Goal: Communication & Community: Answer question/provide support

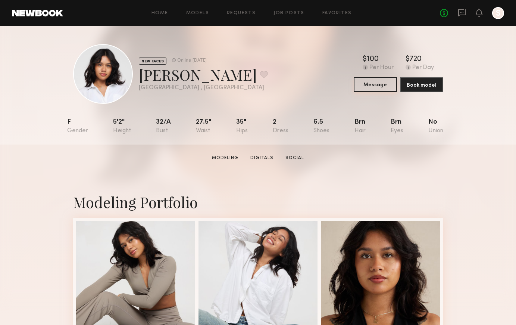
click at [376, 89] on button "Message" at bounding box center [375, 84] width 43 height 15
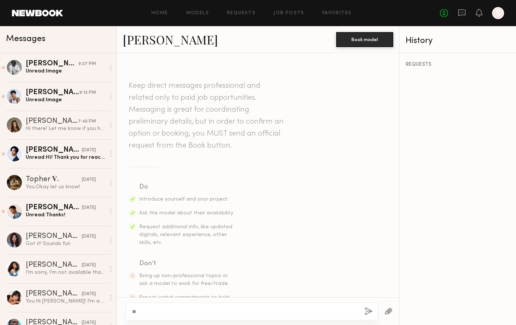
type textarea "*"
type textarea "**"
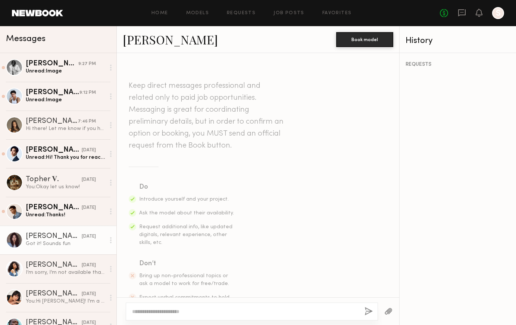
click at [67, 243] on div "Got it! Sounds fun" at bounding box center [66, 243] width 80 height 7
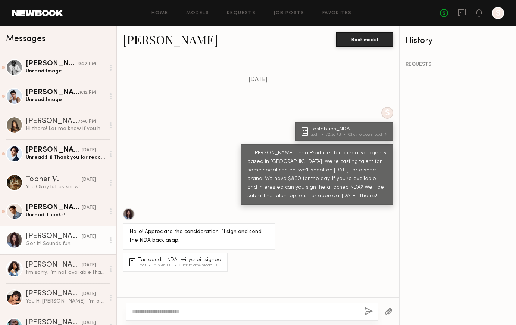
scroll to position [311, 0]
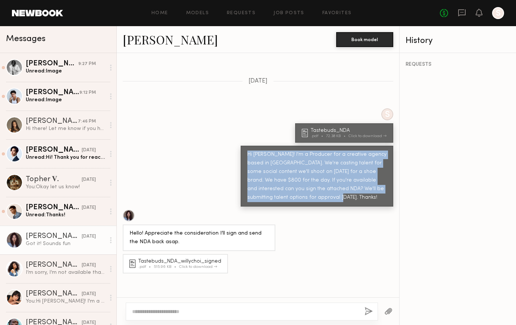
drag, startPoint x: 293, startPoint y: 180, endPoint x: 242, endPoint y: 134, distance: 68.2
click at [242, 146] on div "Hi [PERSON_NAME]! I'm a Producer for a creative agency based in [GEOGRAPHIC_DAT…" at bounding box center [317, 176] width 153 height 61
copy div "Hi [PERSON_NAME]! I'm a Producer for a creative agency based in [GEOGRAPHIC_DAT…"
click at [375, 134] on div "Click to download" at bounding box center [368, 136] width 38 height 4
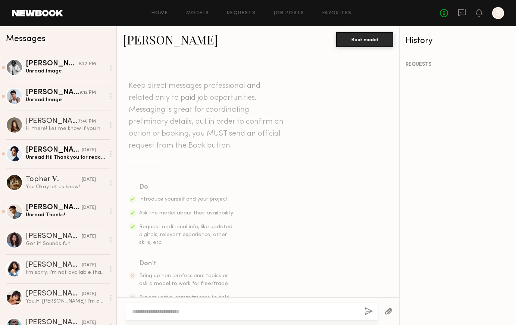
click at [185, 311] on textarea at bounding box center [245, 311] width 227 height 7
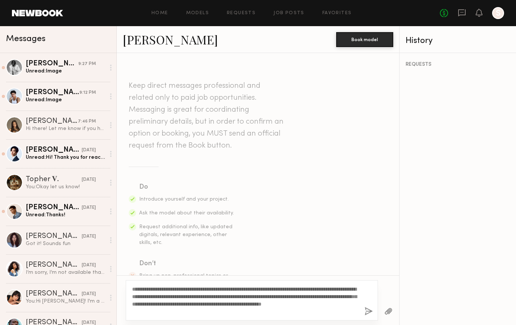
drag, startPoint x: 149, startPoint y: 287, endPoint x: 133, endPoint y: 287, distance: 16.8
click at [133, 287] on textarea "**********" at bounding box center [245, 300] width 227 height 30
drag, startPoint x: 182, startPoint y: 311, endPoint x: 270, endPoint y: 302, distance: 88.6
click at [270, 302] on textarea "**********" at bounding box center [245, 300] width 227 height 30
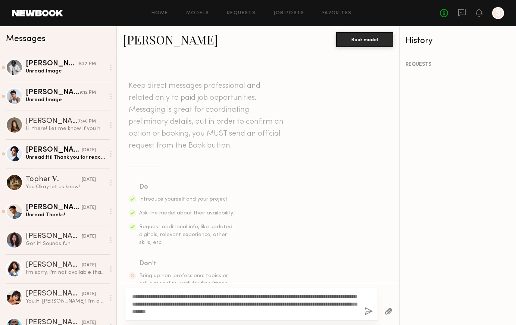
click at [316, 306] on textarea "**********" at bounding box center [245, 304] width 227 height 22
click at [290, 312] on textarea "**********" at bounding box center [245, 304] width 227 height 22
click at [385, 310] on button "button" at bounding box center [389, 311] width 8 height 9
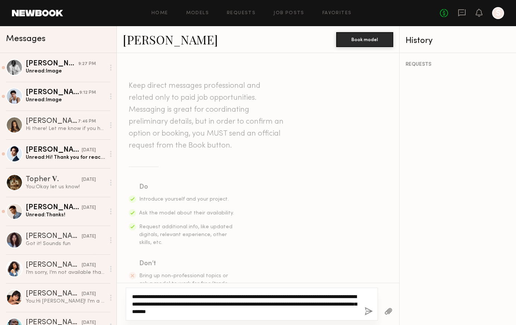
click at [300, 300] on textarea "**********" at bounding box center [245, 304] width 227 height 22
drag, startPoint x: 291, startPoint y: 302, endPoint x: 283, endPoint y: 302, distance: 8.2
click at [283, 302] on textarea "**********" at bounding box center [245, 304] width 227 height 22
type textarea "**********"
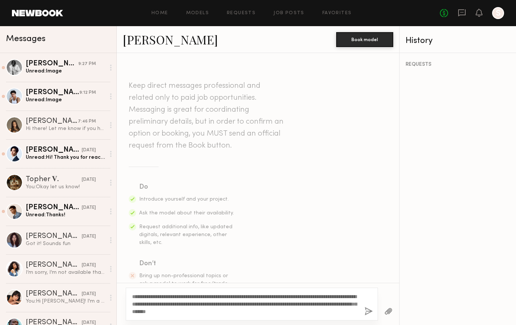
click at [367, 312] on button "button" at bounding box center [369, 311] width 8 height 9
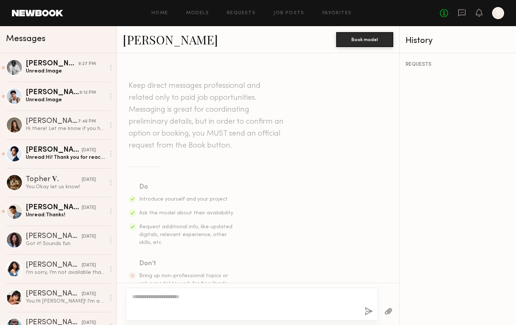
scroll to position [177, 0]
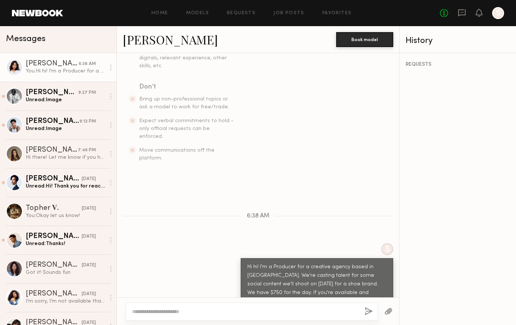
click at [389, 311] on button "button" at bounding box center [389, 311] width 8 height 9
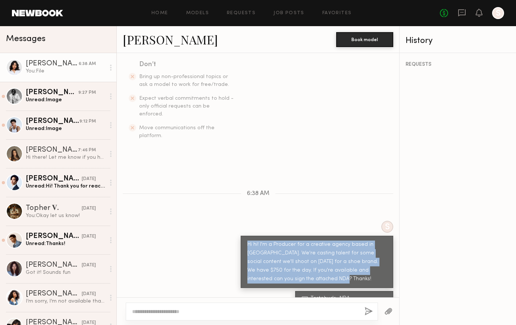
drag, startPoint x: 283, startPoint y: 257, endPoint x: 241, endPoint y: 218, distance: 57.3
click at [241, 236] on div "Hi hi! I'm a Producer for a creative agency based in [GEOGRAPHIC_DATA]. We're c…" at bounding box center [317, 262] width 153 height 52
copy div "Hi hi! I'm a Producer for a creative agency based in [GEOGRAPHIC_DATA]. We're c…"
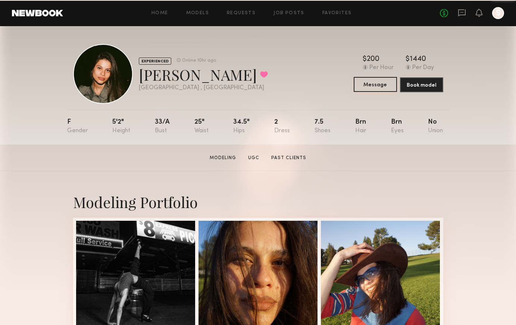
click at [374, 87] on button "Message" at bounding box center [375, 84] width 43 height 15
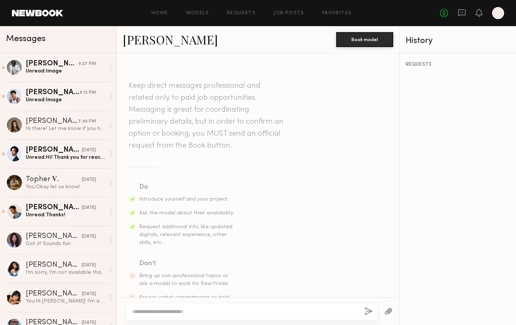
paste textarea "**********"
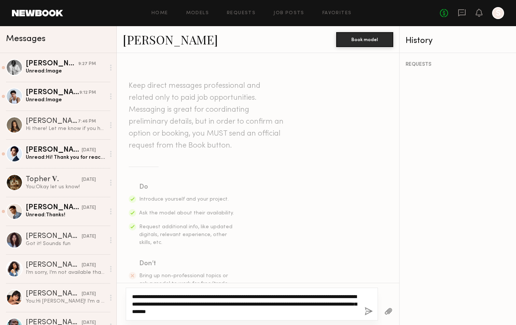
drag, startPoint x: 290, startPoint y: 302, endPoint x: 282, endPoint y: 302, distance: 7.5
click at [282, 302] on textarea "**********" at bounding box center [245, 304] width 227 height 22
type textarea "**********"
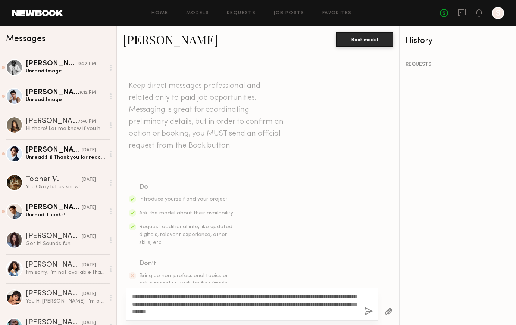
click at [392, 310] on button "button" at bounding box center [389, 311] width 8 height 9
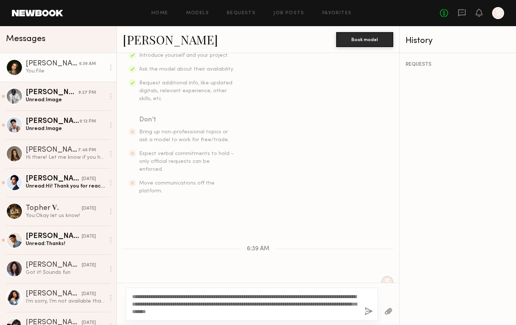
scroll to position [159, 0]
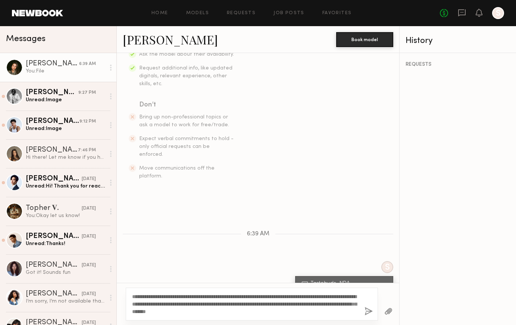
click at [366, 311] on button "button" at bounding box center [369, 311] width 8 height 9
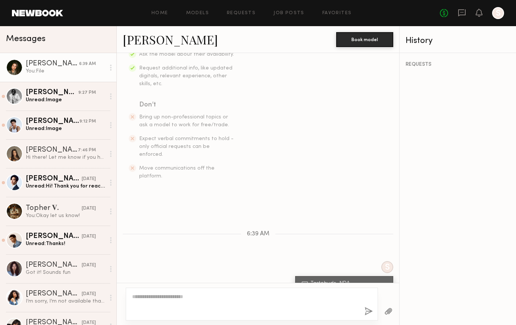
scroll to position [199, 0]
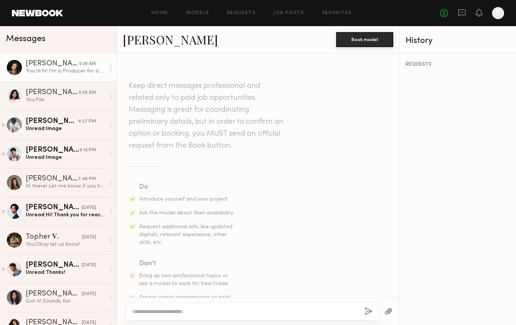
scroll to position [199, 0]
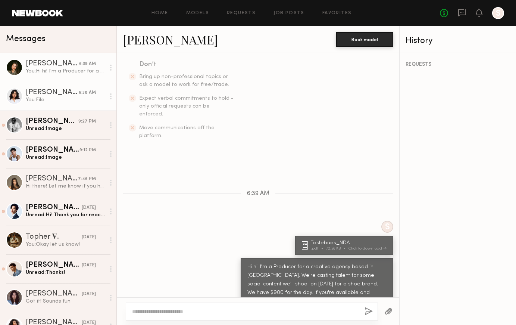
click at [58, 105] on link "Molly M. 6:38 AM You: File" at bounding box center [58, 96] width 116 height 29
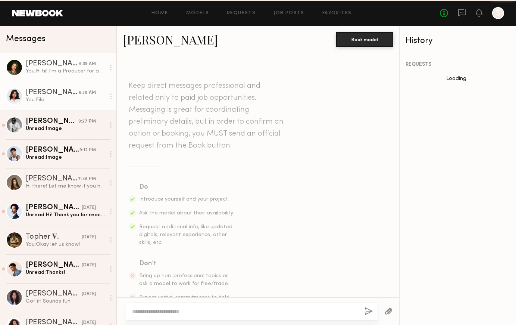
scroll to position [199, 0]
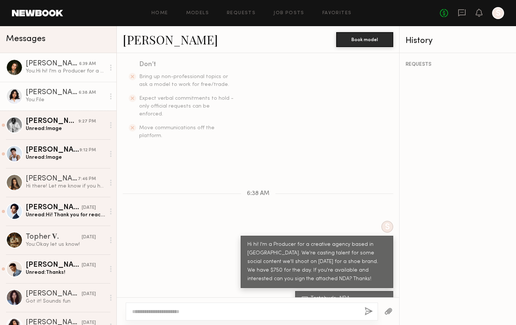
click at [61, 71] on div "You: Hi hi! I'm a Producer for a creative agency based in LA. We're casting tal…" at bounding box center [66, 71] width 80 height 7
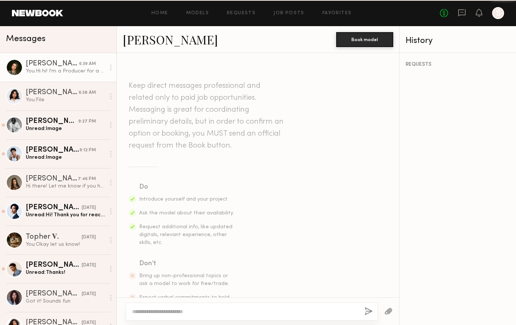
scroll to position [199, 0]
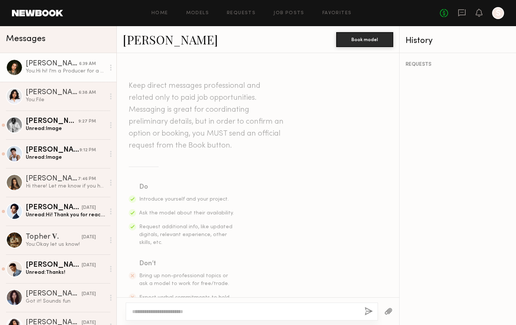
scroll to position [199, 0]
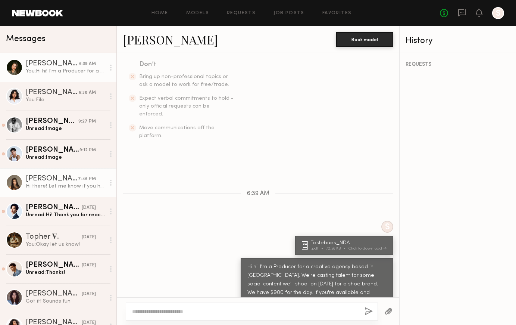
click at [52, 186] on div "Hi there! Let me know if you have any news:)" at bounding box center [66, 186] width 80 height 7
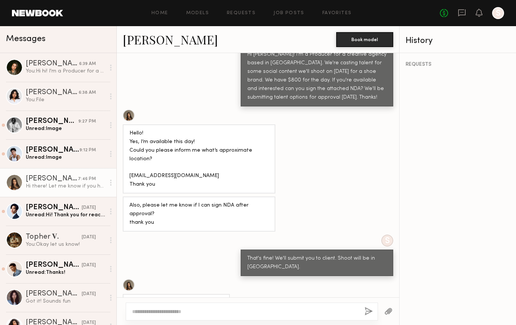
scroll to position [482, 0]
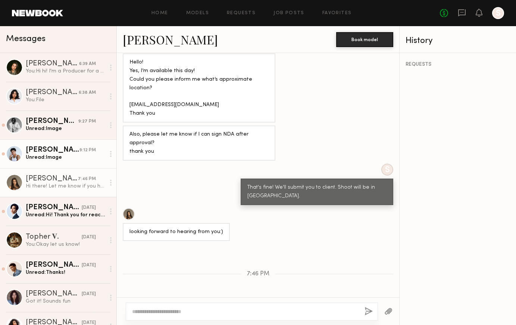
click at [52, 161] on div "Unread: Image" at bounding box center [66, 157] width 80 height 7
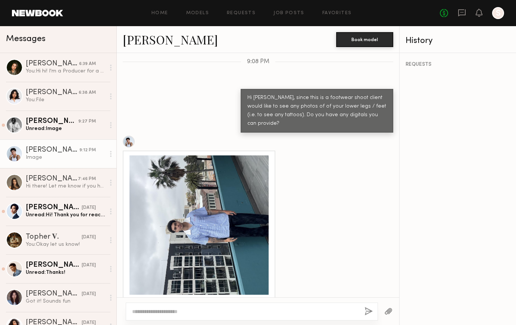
scroll to position [728, 0]
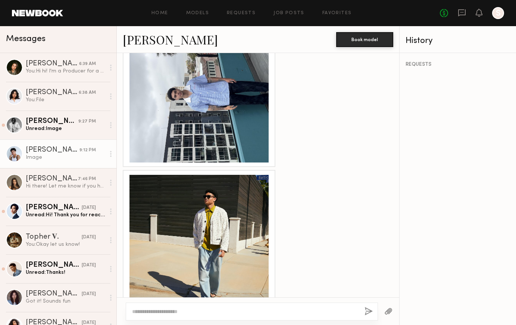
click at [219, 264] on div at bounding box center [199, 244] width 139 height 139
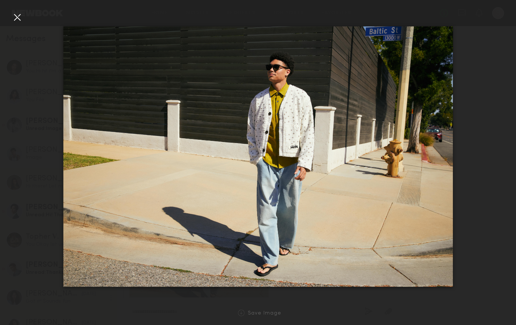
click at [11, 15] on div at bounding box center [258, 156] width 516 height 289
click at [15, 18] on div at bounding box center [17, 17] width 12 height 12
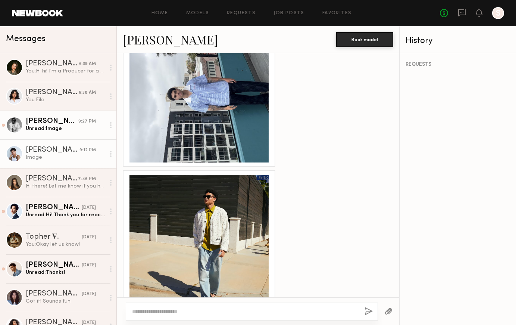
click at [54, 131] on div "Unread: Image" at bounding box center [66, 128] width 80 height 7
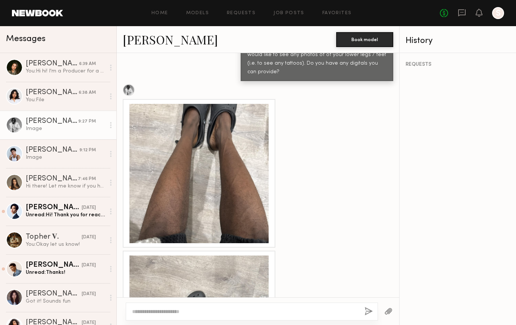
scroll to position [370, 0]
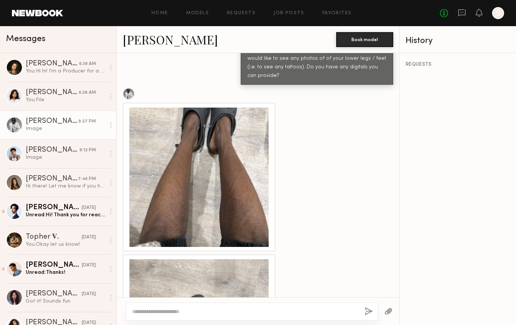
click at [186, 175] on div at bounding box center [199, 177] width 139 height 139
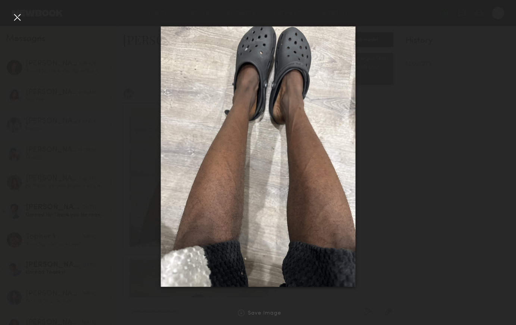
click at [18, 19] on div at bounding box center [17, 17] width 12 height 12
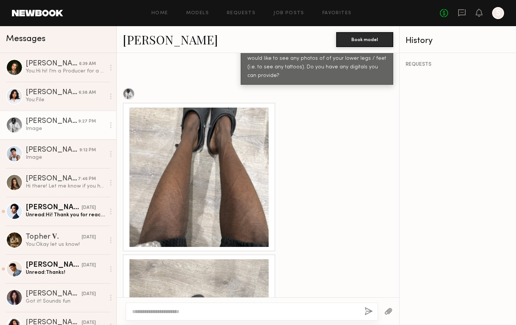
click at [183, 165] on div at bounding box center [199, 177] width 139 height 139
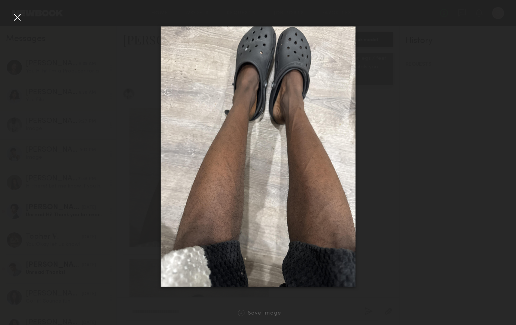
click at [18, 14] on div at bounding box center [17, 17] width 12 height 12
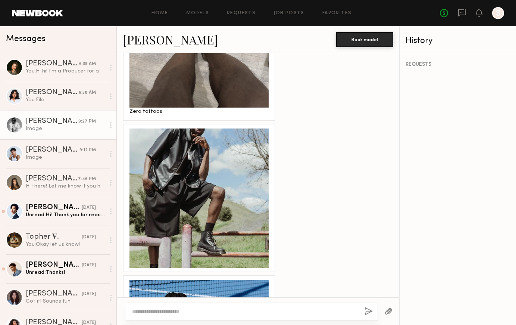
scroll to position [668, 0]
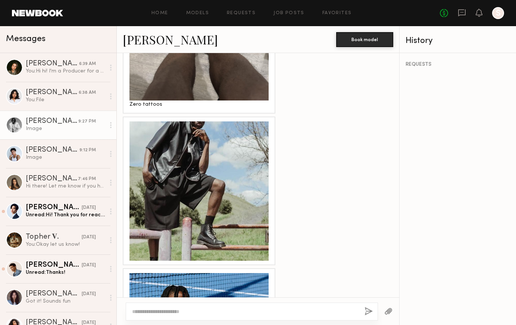
click at [181, 161] on div at bounding box center [199, 190] width 139 height 139
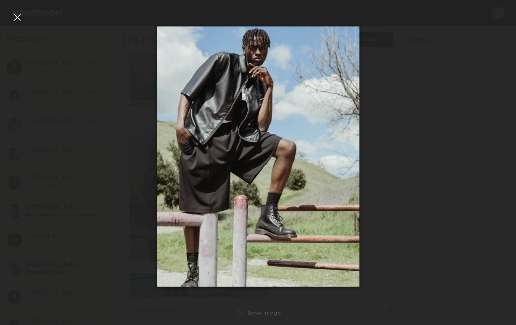
click at [441, 172] on div at bounding box center [258, 156] width 516 height 289
click at [13, 18] on div at bounding box center [17, 17] width 12 height 12
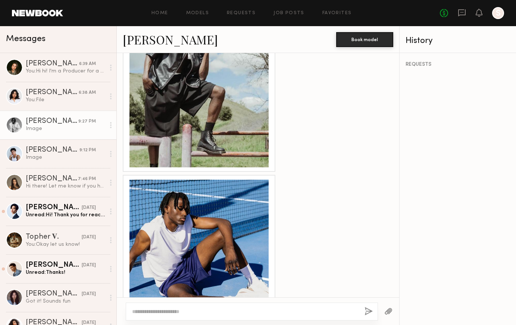
scroll to position [785, 0]
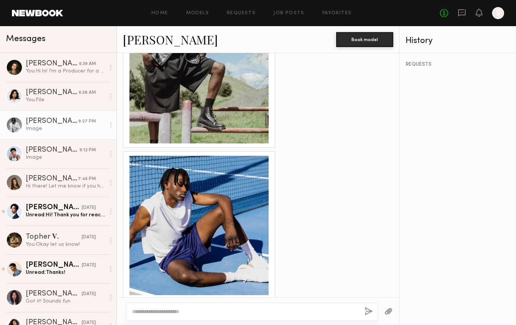
click at [155, 233] on div at bounding box center [199, 225] width 139 height 139
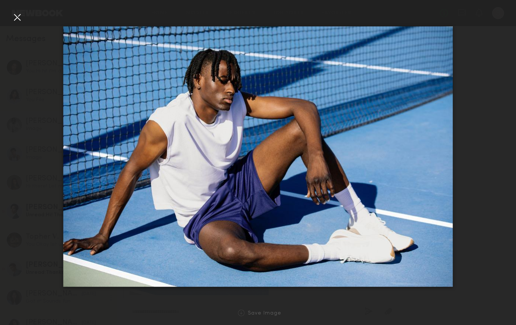
click at [16, 20] on div at bounding box center [17, 17] width 12 height 12
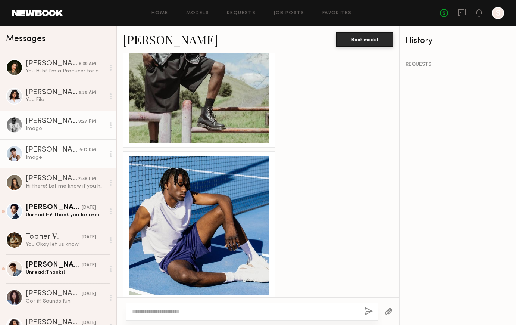
click at [54, 160] on div "Image" at bounding box center [66, 157] width 80 height 7
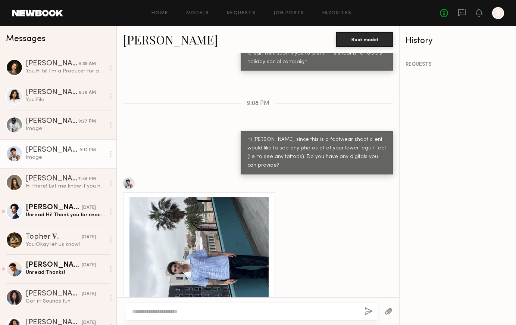
scroll to position [544, 0]
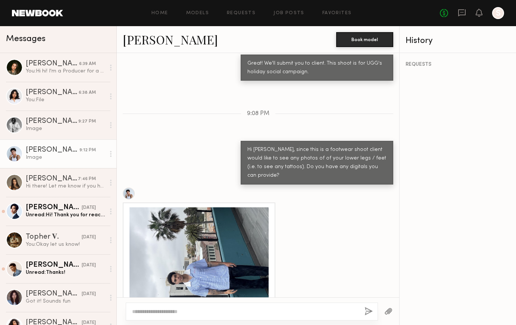
click at [195, 269] on div at bounding box center [199, 276] width 139 height 139
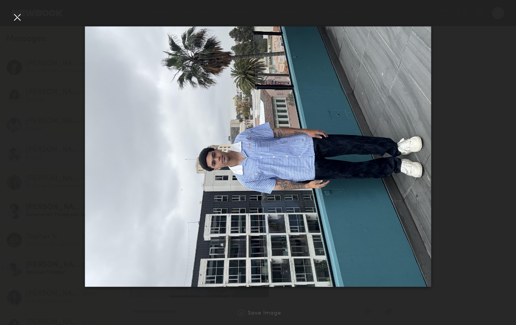
click at [24, 14] on div at bounding box center [258, 156] width 516 height 289
click at [21, 17] on div at bounding box center [17, 17] width 12 height 12
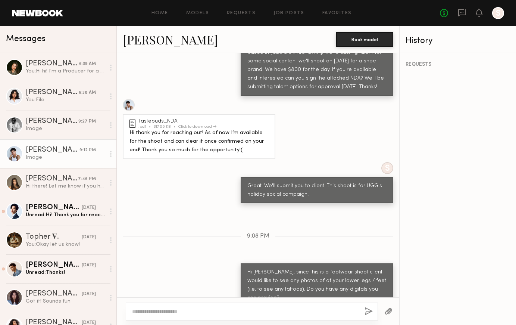
scroll to position [416, 0]
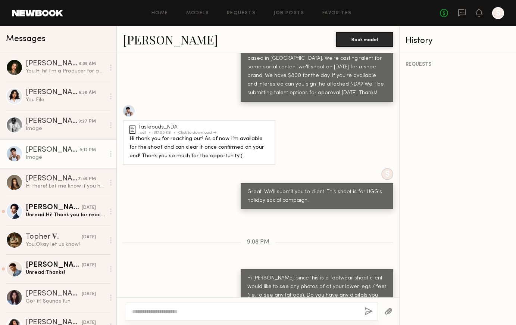
click at [113, 153] on div at bounding box center [110, 153] width 11 height 15
click at [86, 171] on div "Mark unread" at bounding box center [89, 168] width 54 height 17
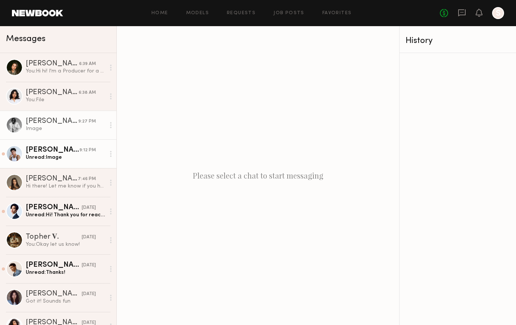
click at [110, 126] on div at bounding box center [110, 125] width 11 height 15
click at [96, 142] on div "Mark unread" at bounding box center [89, 139] width 54 height 17
